Goal: Go to known website: Go to known website

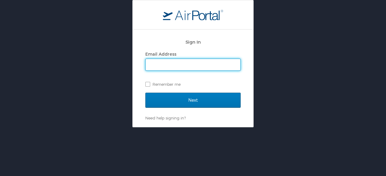
click at [170, 65] on input "Email Address" at bounding box center [193, 64] width 95 height 11
type input "tamara.bland@magna.com"
click at [145, 93] on input "Next" at bounding box center [192, 100] width 95 height 15
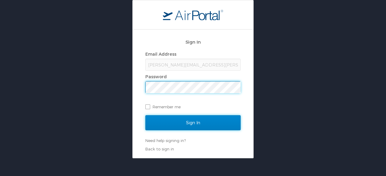
click at [191, 123] on input "Sign In" at bounding box center [192, 122] width 95 height 15
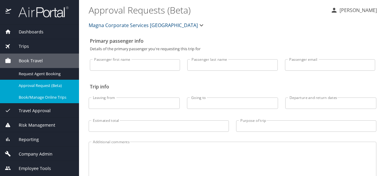
click at [53, 98] on span "Book/Manage Online Trips" at bounding box center [45, 98] width 53 height 6
